Goal: Find specific page/section: Find specific page/section

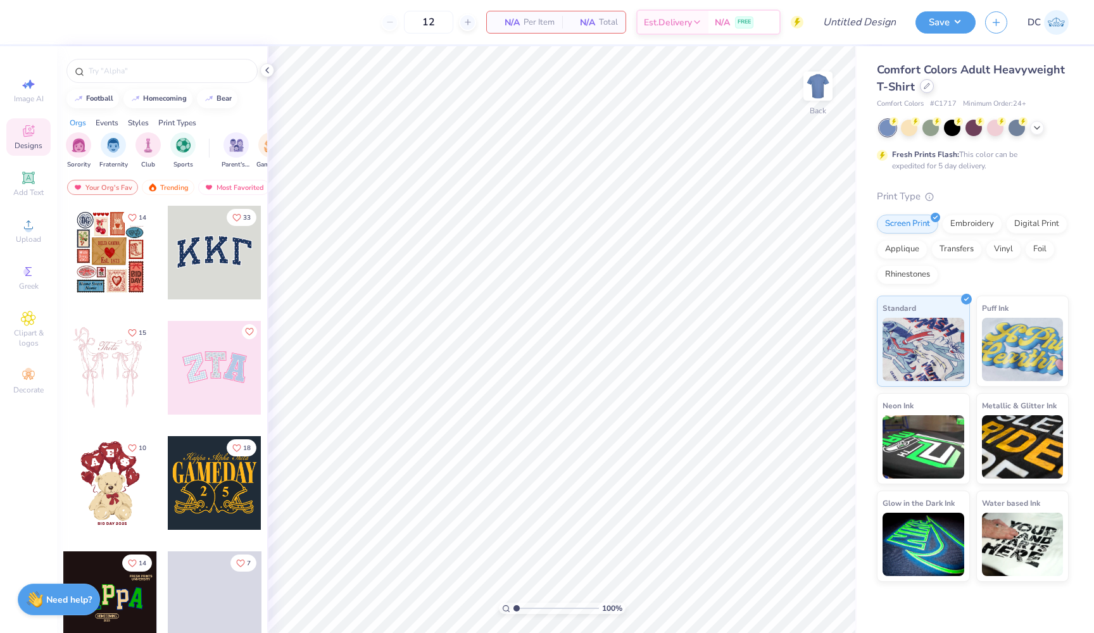
click at [926, 88] on icon at bounding box center [927, 86] width 6 height 6
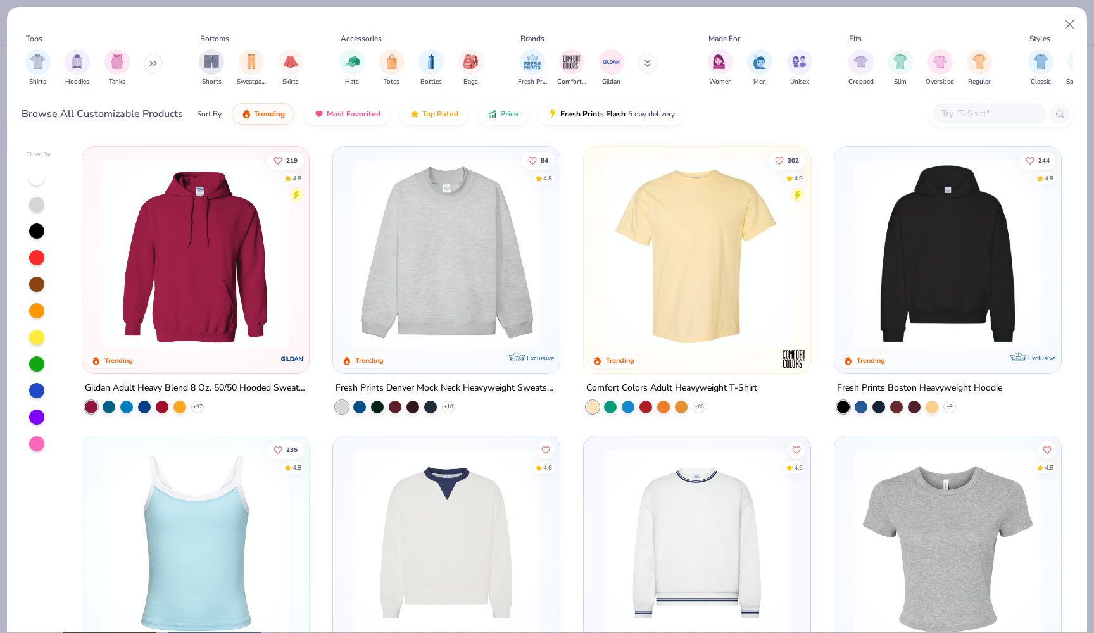
click at [161, 66] on button at bounding box center [153, 63] width 19 height 19
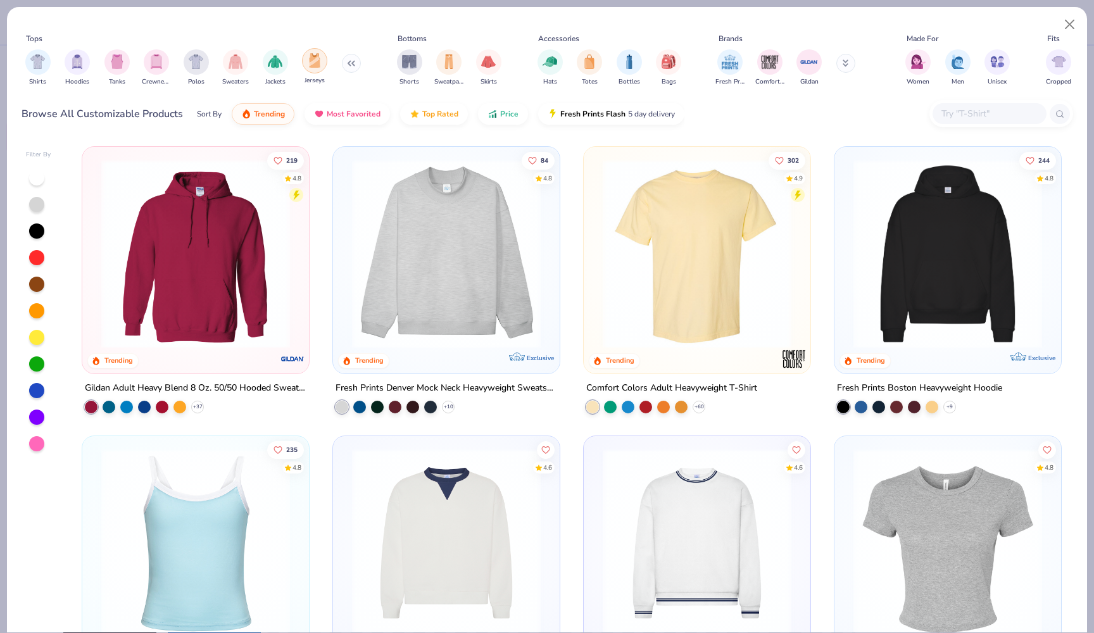
click at [309, 68] on img "filter for Jerseys" at bounding box center [315, 60] width 14 height 15
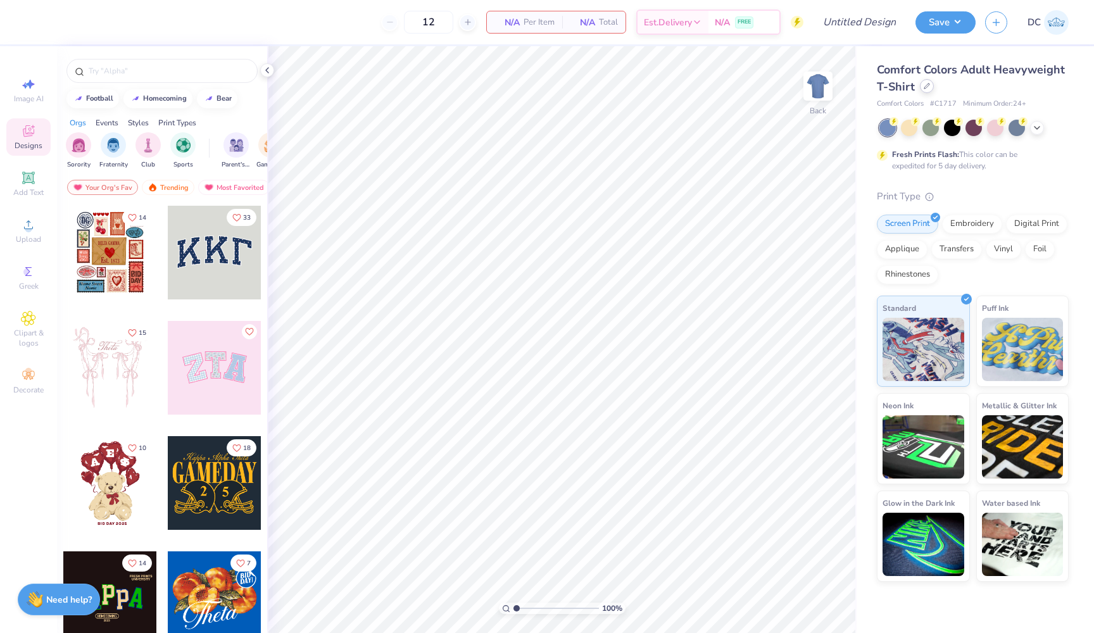
click at [927, 89] on icon at bounding box center [927, 86] width 6 height 6
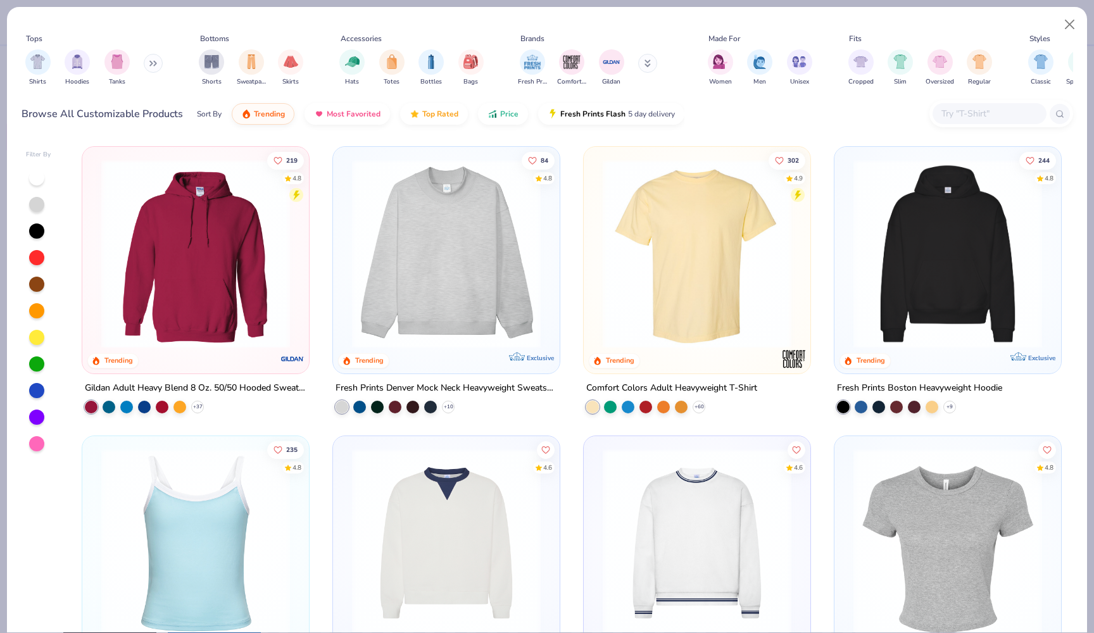
click at [1012, 108] on input "text" at bounding box center [988, 113] width 97 height 15
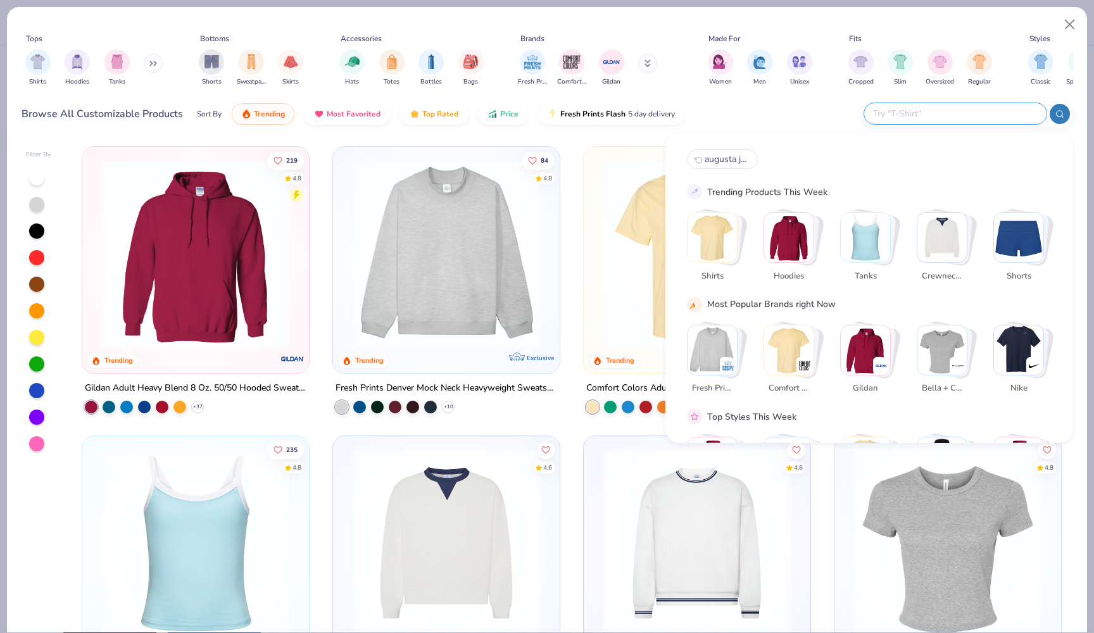
paste input "257"
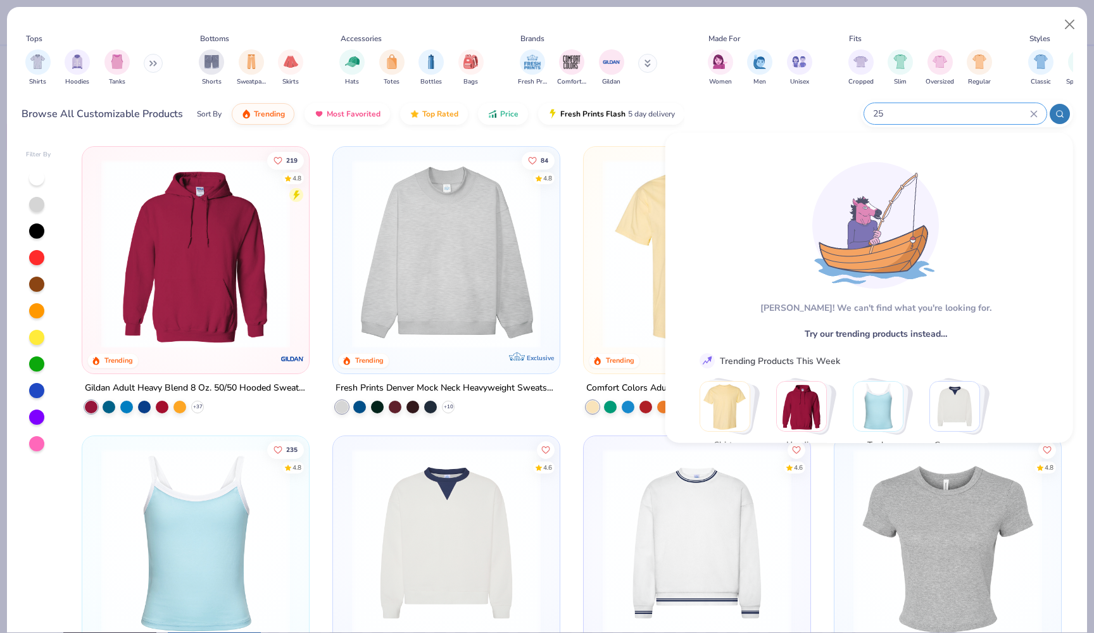
type input "2"
